Goal: Task Accomplishment & Management: Manage account settings

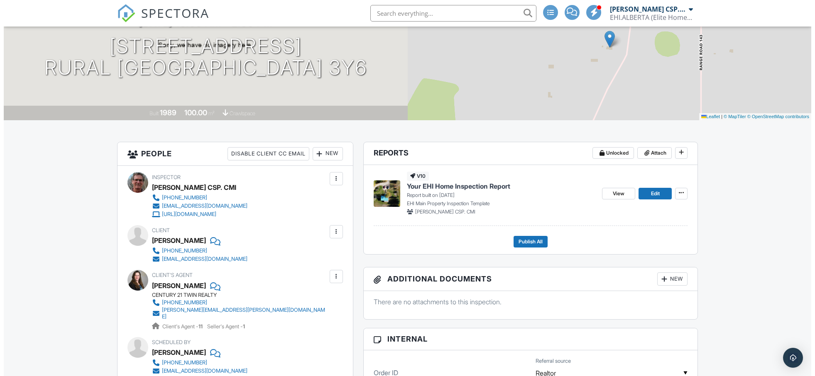
scroll to position [119, 0]
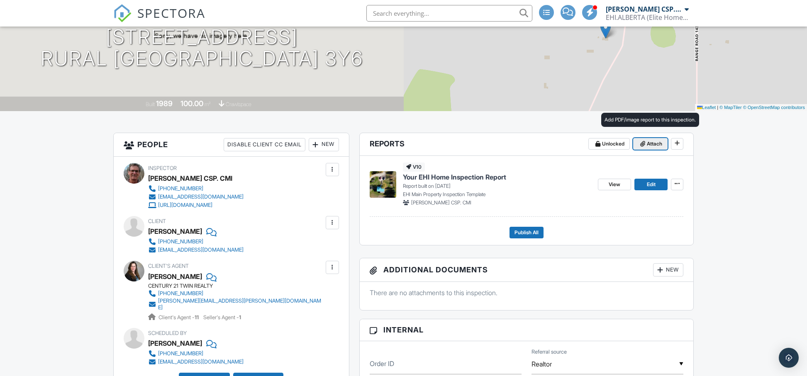
click at [649, 145] on span "Attach" at bounding box center [654, 144] width 15 height 8
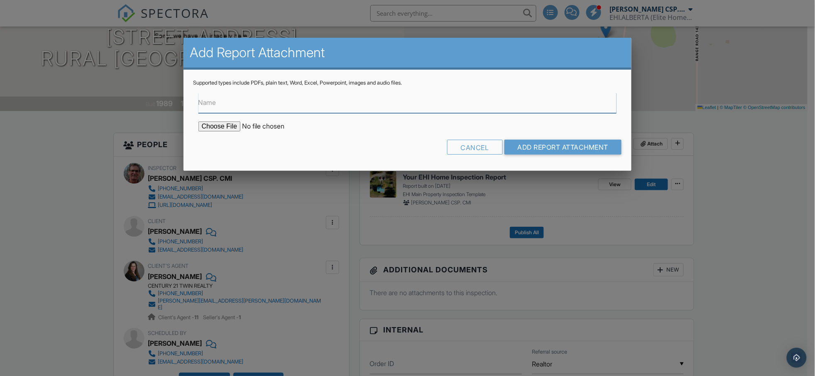
click at [280, 107] on input "Name" at bounding box center [407, 103] width 418 height 20
type input "Water Test Results"
click at [230, 131] on input "file" at bounding box center [268, 127] width 141 height 10
type input "C:\fakepath\ Richard von Rekowski Water Test Results_20250929_0001.pdf"
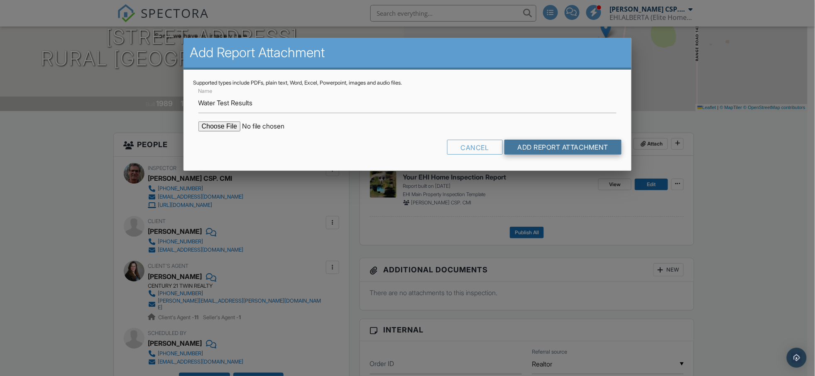
click at [555, 148] on input "Add Report Attachment" at bounding box center [562, 147] width 117 height 15
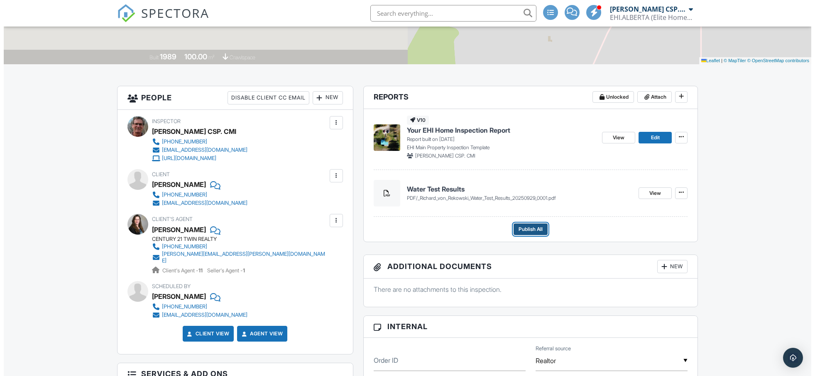
scroll to position [169, 0]
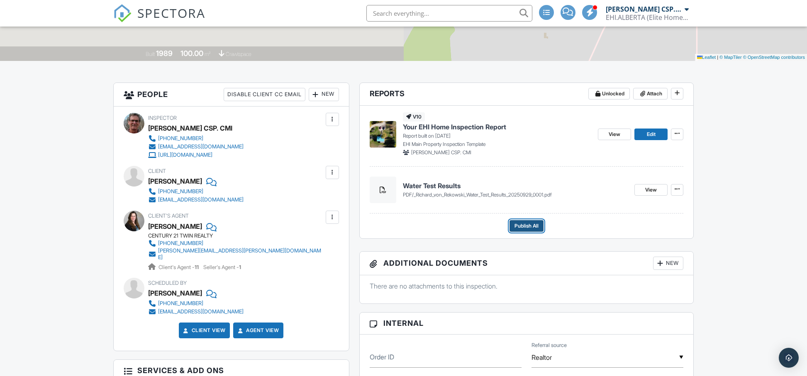
click at [525, 229] on span "Publish All" at bounding box center [527, 226] width 24 height 8
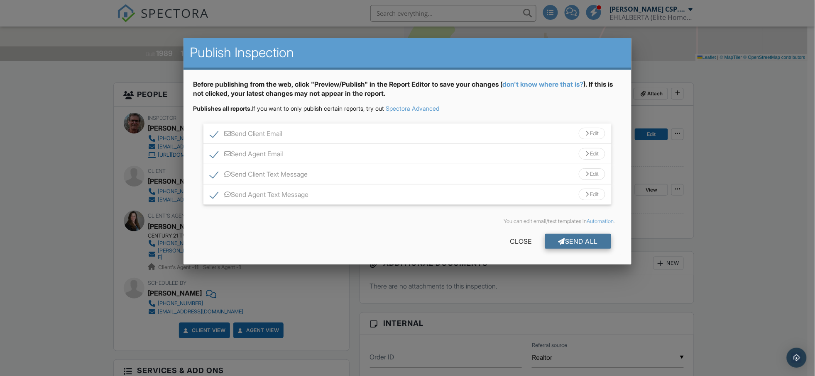
click at [582, 242] on div "Send All" at bounding box center [578, 241] width 66 height 15
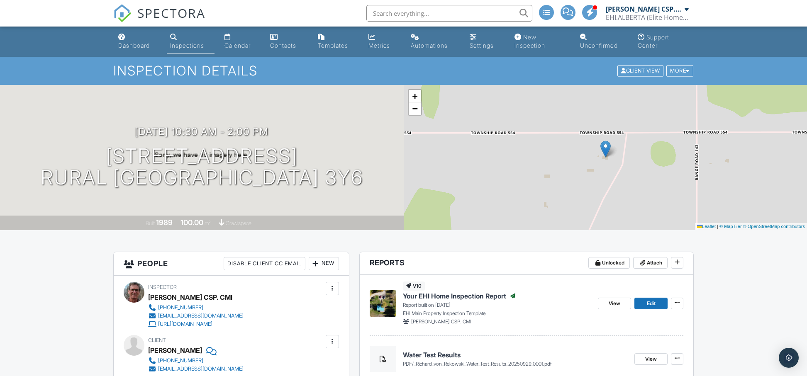
click at [385, 16] on input "text" at bounding box center [449, 13] width 166 height 17
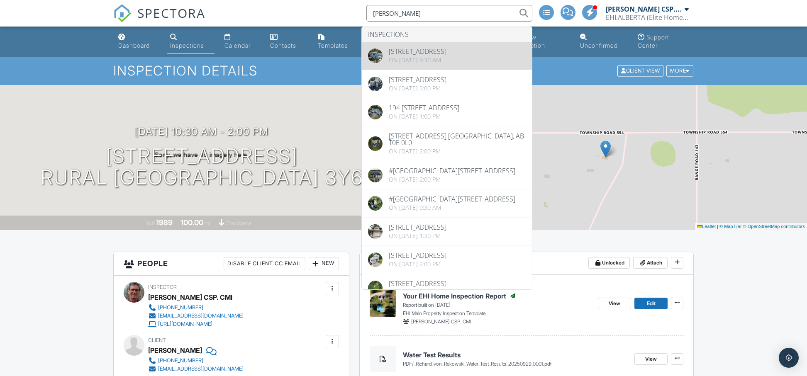
scroll to position [1, 0]
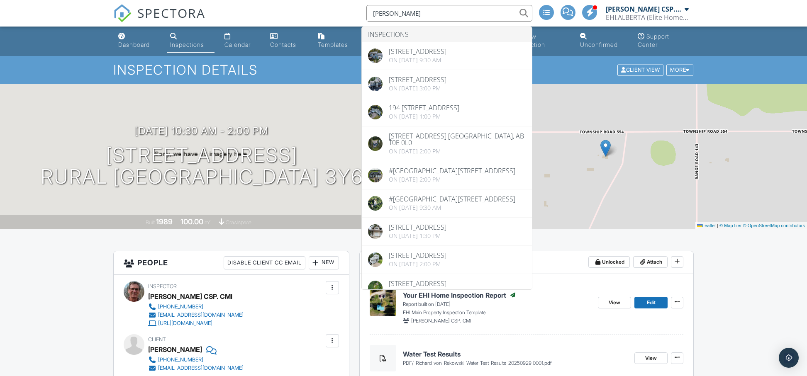
click at [375, 17] on input "mose" at bounding box center [449, 13] width 166 height 17
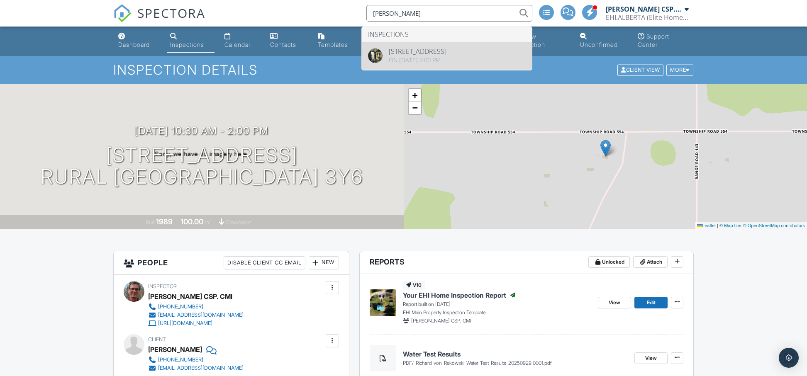
type input "tracy mose"
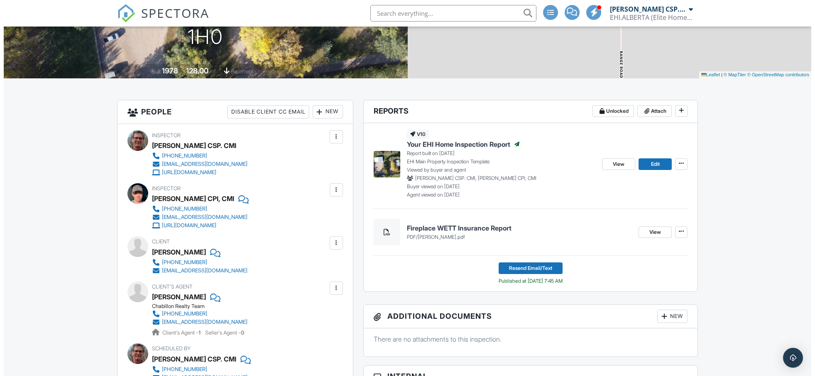
scroll to position [150, 0]
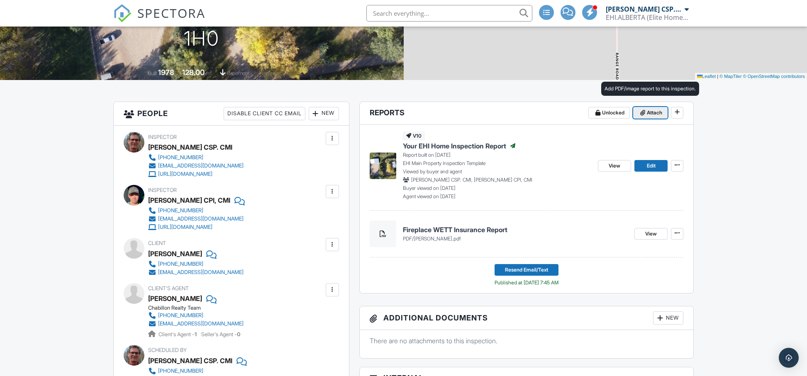
click at [653, 110] on span "Attach" at bounding box center [654, 113] width 15 height 8
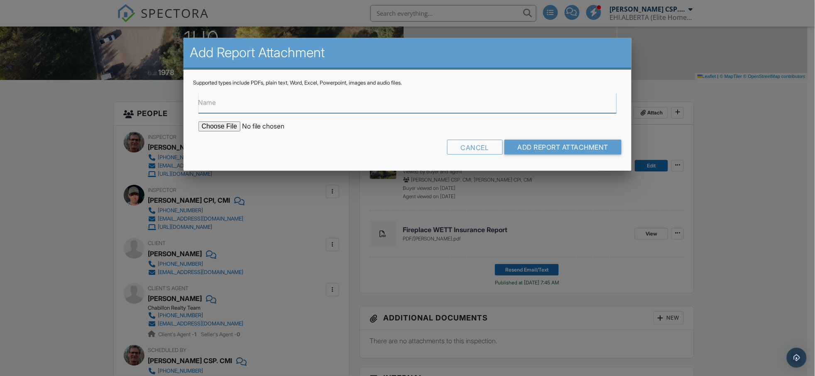
click at [237, 105] on input "Name" at bounding box center [407, 103] width 418 height 20
type input "Water Test Results"
click at [225, 127] on input "file" at bounding box center [268, 127] width 141 height 10
type input "C:\fakepath\Tracy Mose Water Test Results_20250929_0001.pdf"
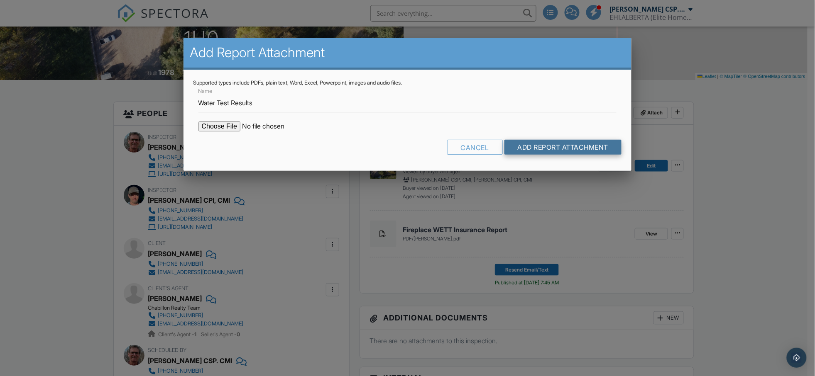
click at [574, 149] on input "Add Report Attachment" at bounding box center [562, 147] width 117 height 15
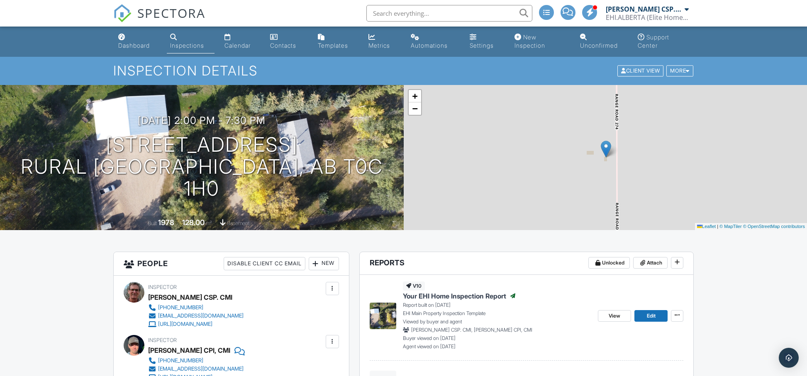
scroll to position [7, 0]
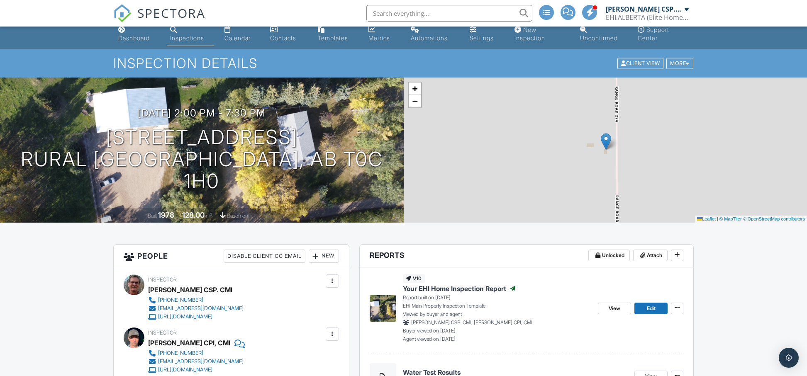
click at [414, 12] on input "text" at bounding box center [449, 13] width 166 height 17
type input "cindy"
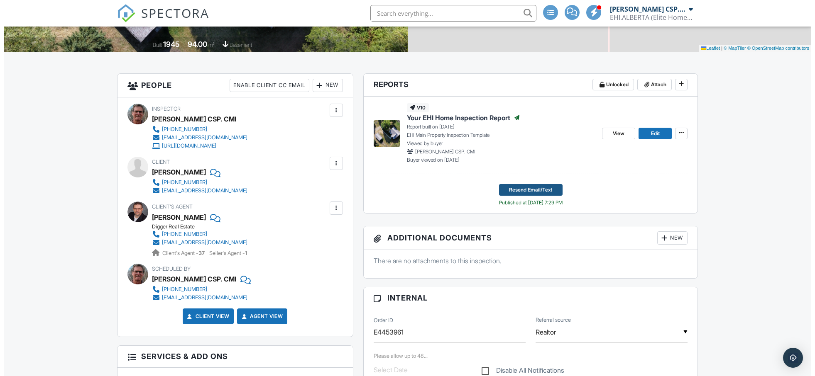
scroll to position [183, 0]
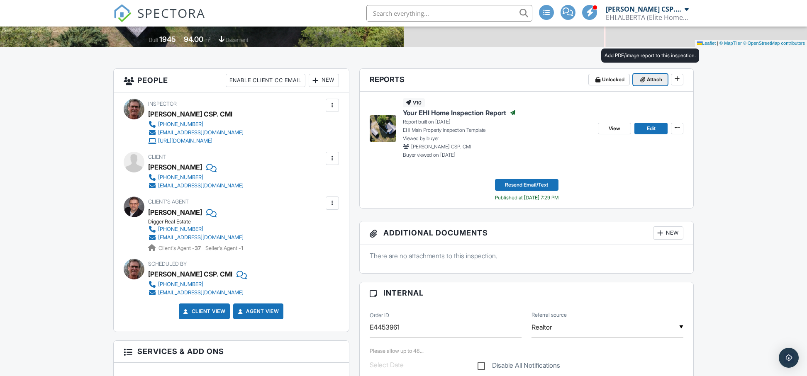
click at [647, 77] on span "Attach" at bounding box center [654, 80] width 15 height 8
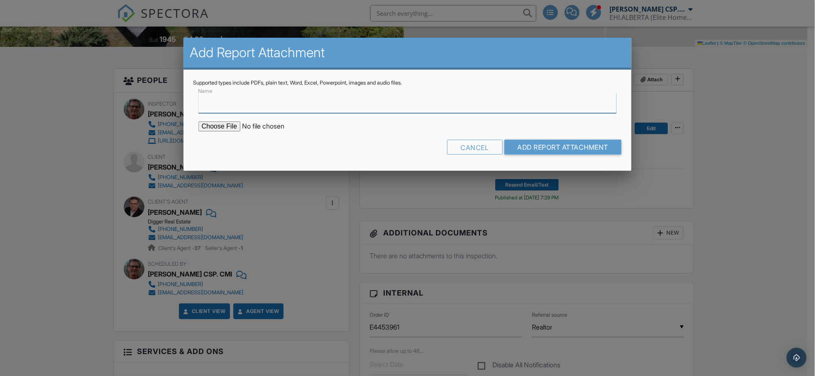
click at [253, 106] on input "Name" at bounding box center [407, 103] width 418 height 20
click at [240, 105] on input "Water Test Rsults" at bounding box center [407, 103] width 418 height 20
drag, startPoint x: 239, startPoint y: 103, endPoint x: 253, endPoint y: 101, distance: 14.2
click at [239, 102] on input "Water Test Rsults" at bounding box center [407, 103] width 418 height 20
type input "Water Test Results"
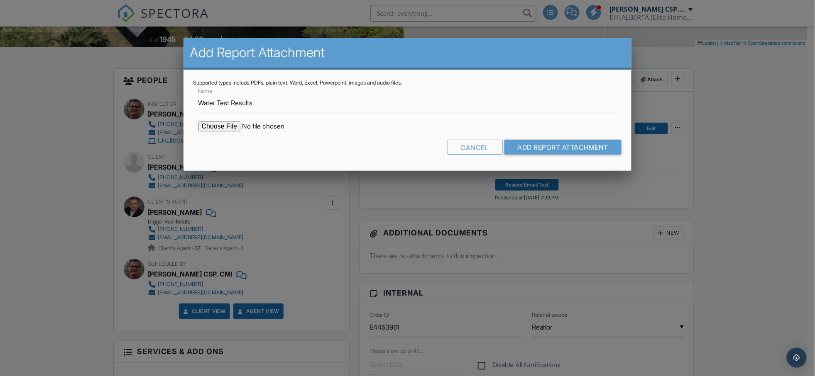
click at [234, 127] on input "file" at bounding box center [268, 127] width 141 height 10
type input "C:\fakepath\Cindy Keown Water Test Results_20250929_0001.pdf"
click at [545, 147] on input "Add Report Attachment" at bounding box center [562, 147] width 117 height 15
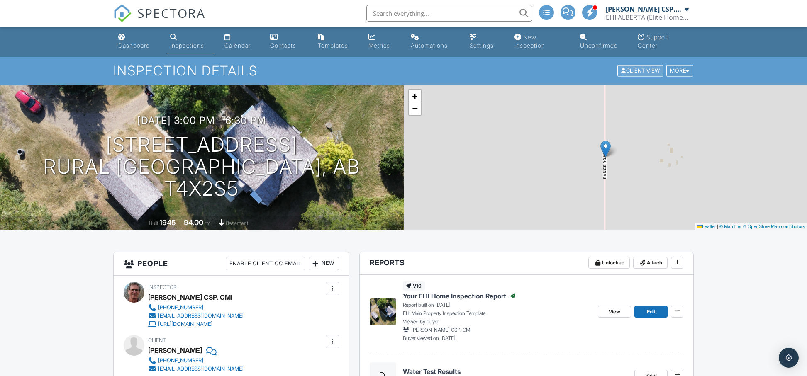
click at [629, 73] on div "Client View" at bounding box center [641, 71] width 46 height 11
click at [139, 46] on div "Dashboard" at bounding box center [134, 45] width 32 height 7
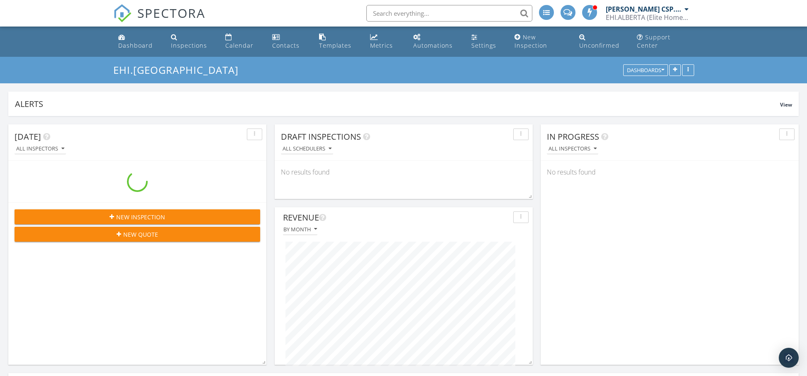
scroll to position [178, 391]
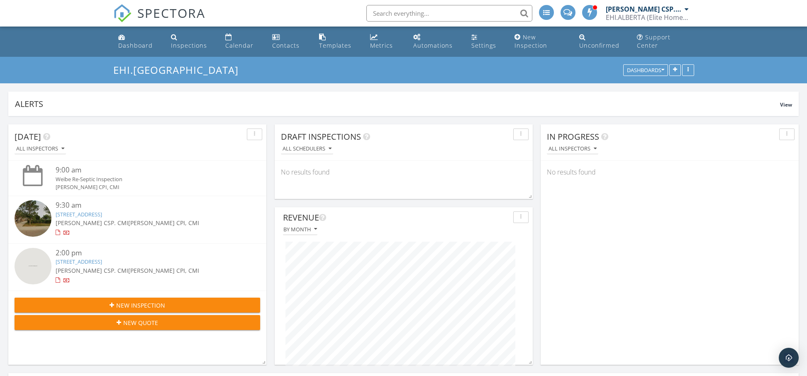
click at [131, 267] on span "[PERSON_NAME] CPI, CMI" at bounding box center [163, 271] width 71 height 8
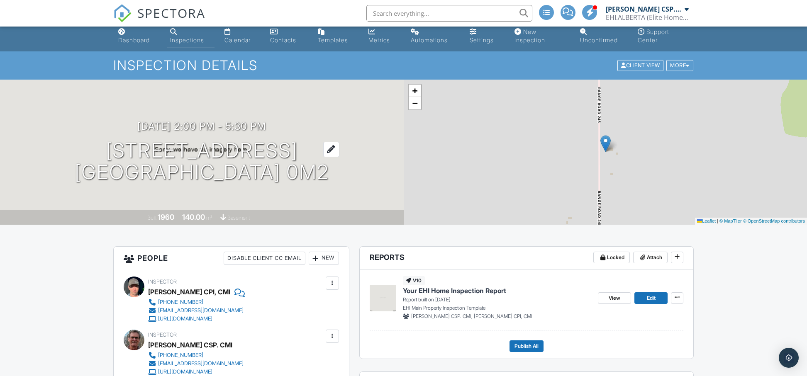
scroll to position [7, 0]
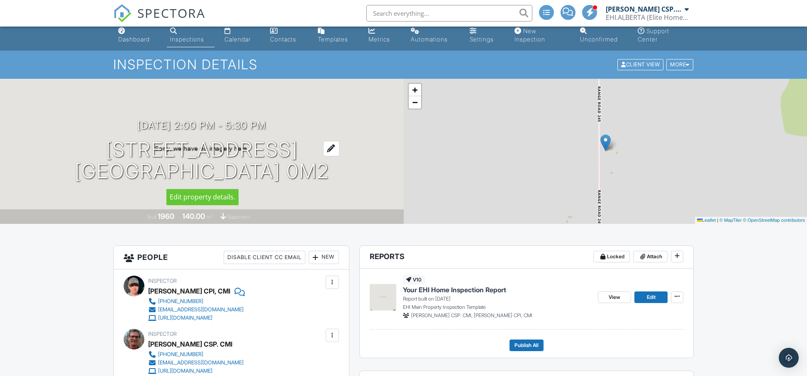
drag, startPoint x: 372, startPoint y: 174, endPoint x: 52, endPoint y: 147, distance: 321.1
click at [52, 147] on div "[DATE] 2:00 pm - 5:30 pm [STREET_ADDRESS] [GEOGRAPHIC_DATA], AB T8R 0M2" at bounding box center [202, 151] width 404 height 63
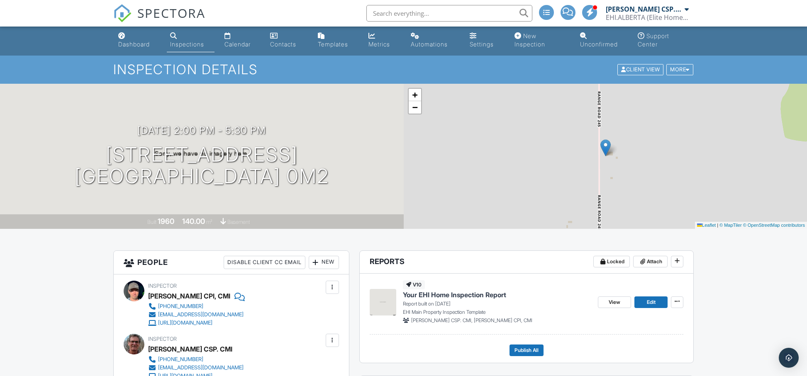
click at [377, 132] on div "[DATE] 2:00 pm - 5:30 pm [STREET_ADDRESS] [GEOGRAPHIC_DATA], AB T8R 0M2" at bounding box center [202, 156] width 404 height 63
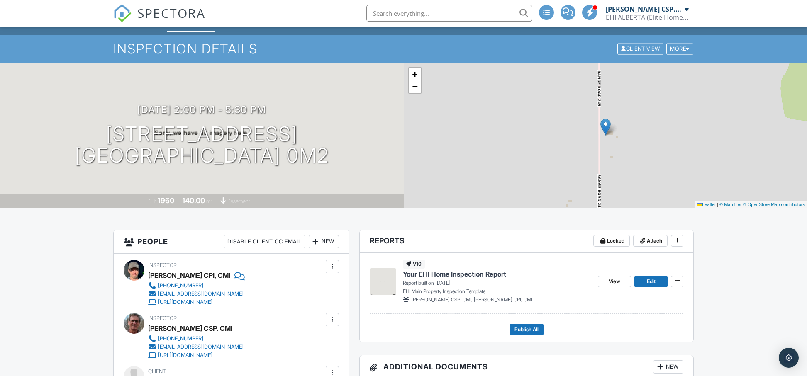
scroll to position [0, 0]
